Goal: Check status: Check status

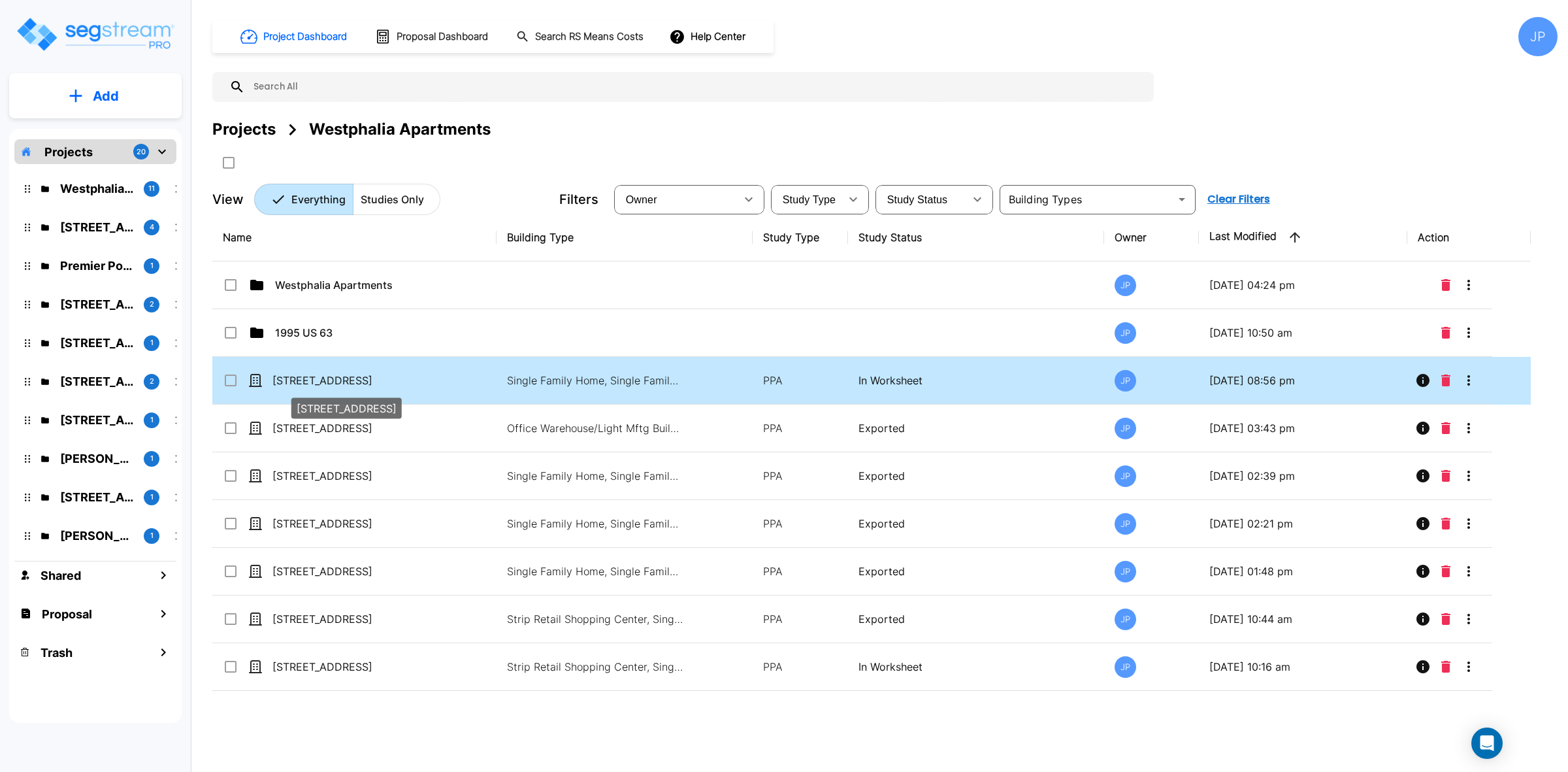
click at [350, 384] on p "[STREET_ADDRESS]" at bounding box center [338, 380] width 131 height 16
click at [330, 377] on p "[STREET_ADDRESS]" at bounding box center [338, 380] width 131 height 16
checkbox input "false"
